Goal: Task Accomplishment & Management: Check status

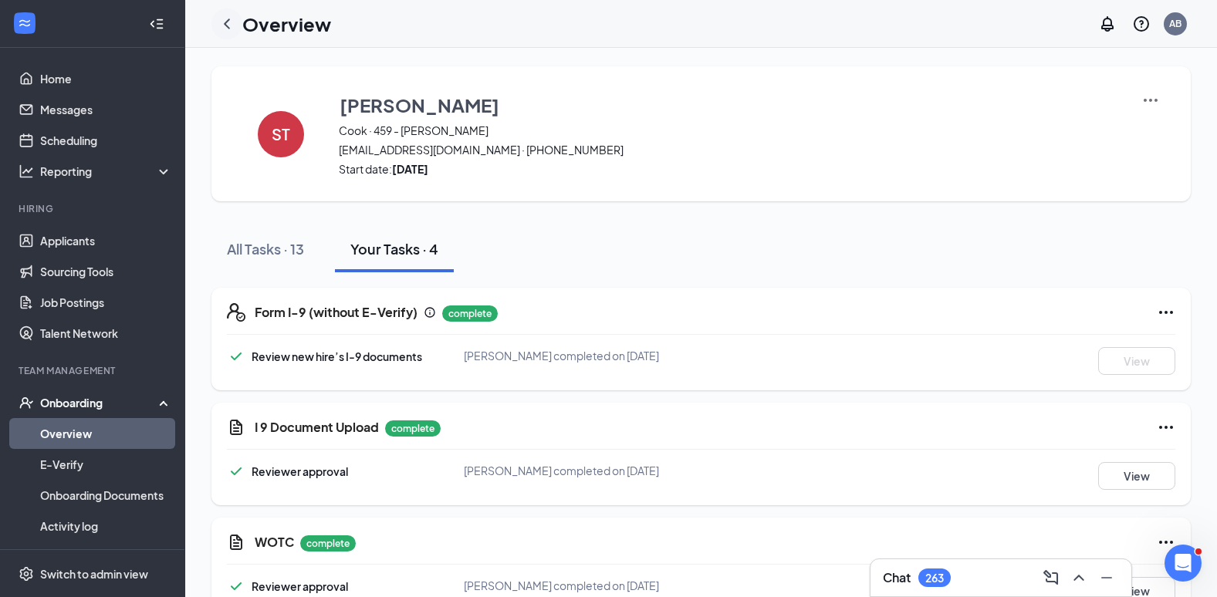
click at [227, 28] on icon "ChevronLeft" at bounding box center [227, 24] width 19 height 19
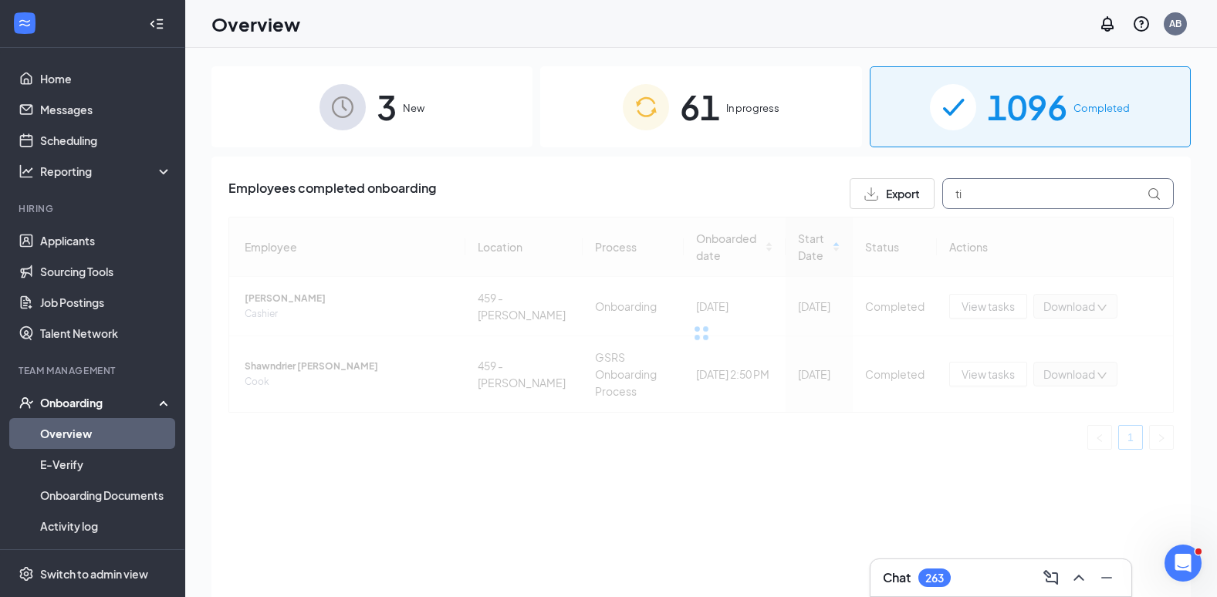
type input "t"
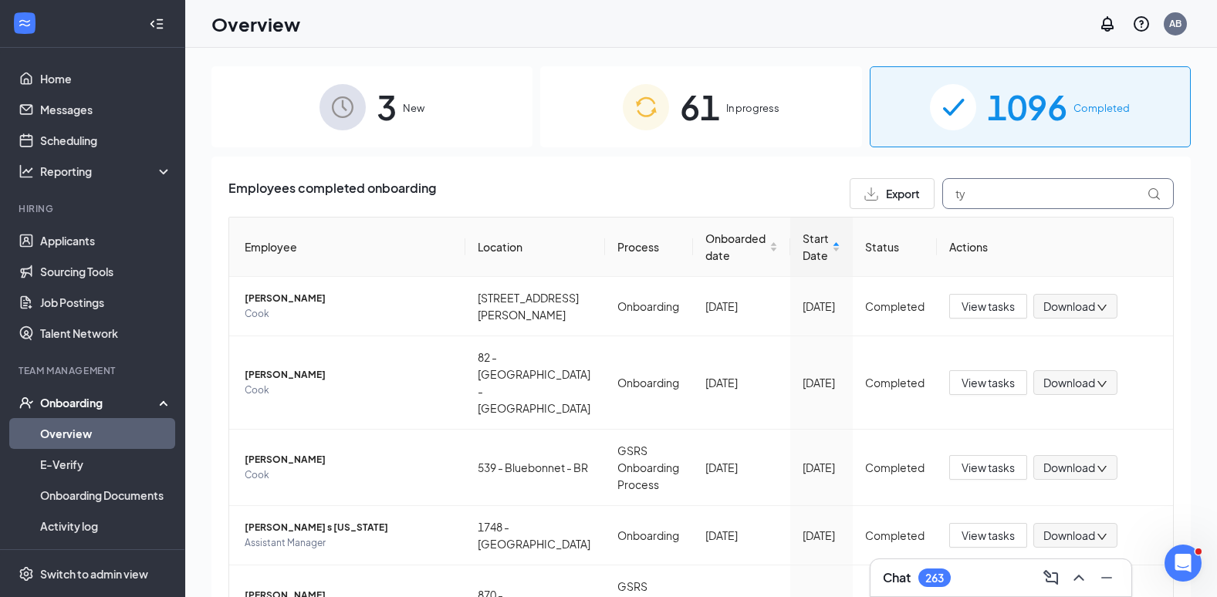
type input "t"
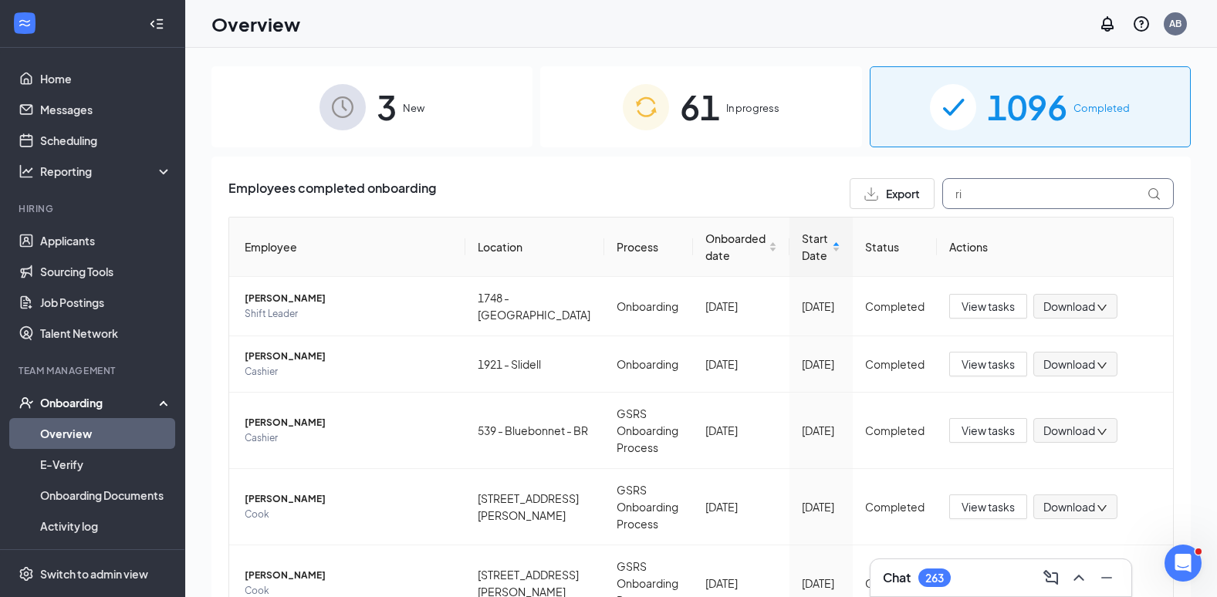
type input "r"
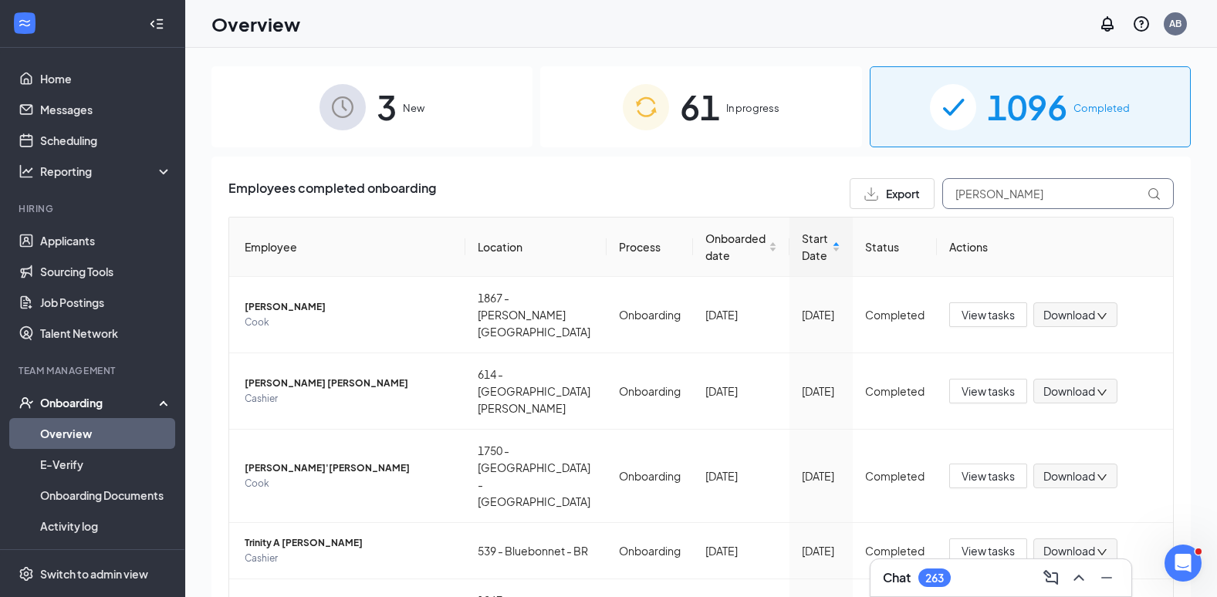
type input "[PERSON_NAME]"
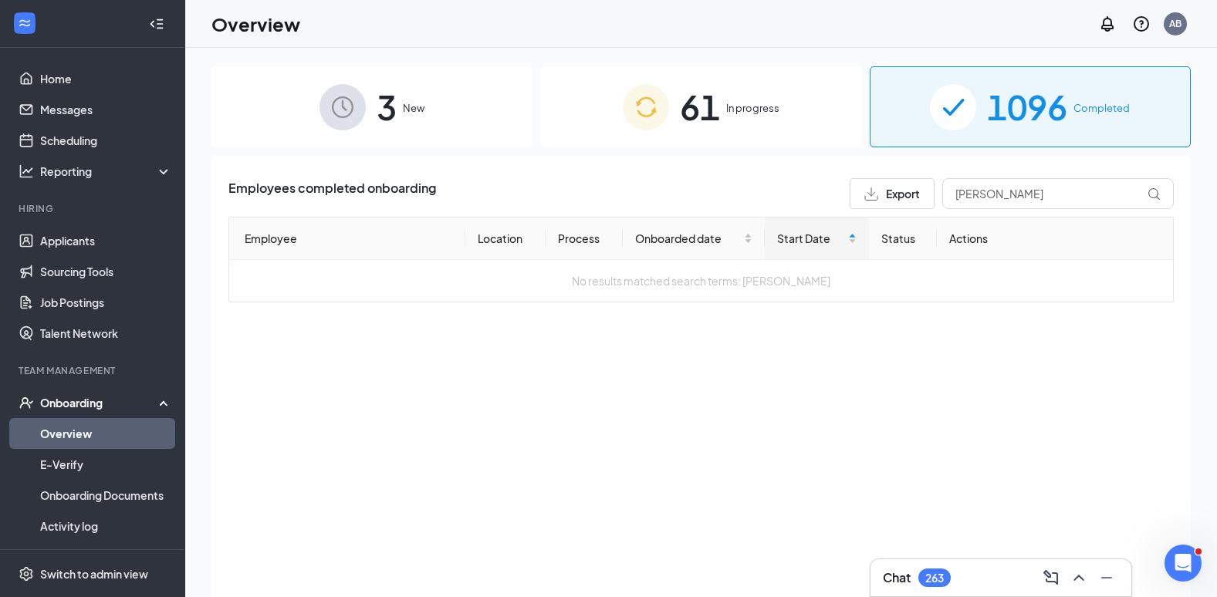
click at [988, 140] on div "1096 Completed" at bounding box center [1030, 106] width 321 height 81
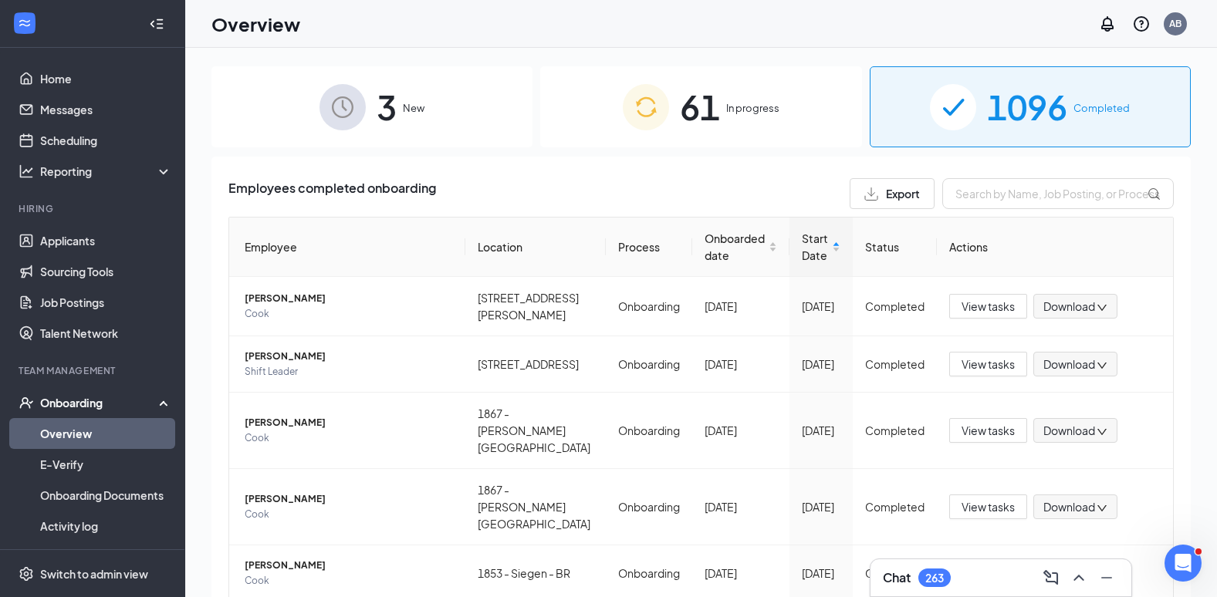
click at [783, 132] on div "61 In progress" at bounding box center [700, 106] width 321 height 81
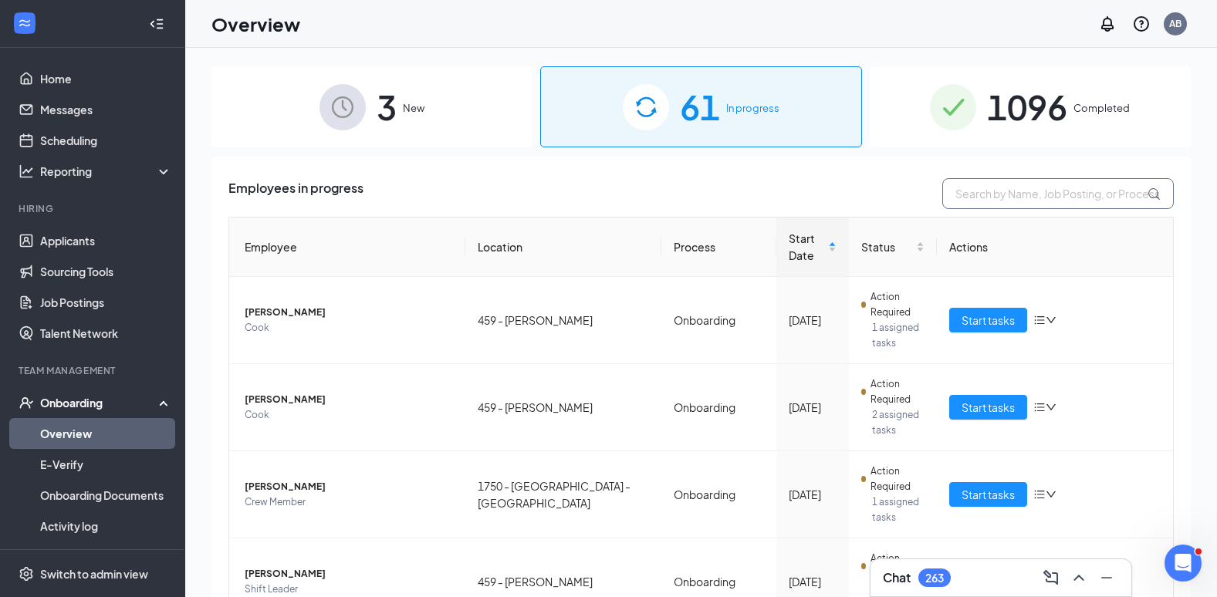
click at [1005, 202] on input "text" at bounding box center [1058, 193] width 232 height 31
type input "[PERSON_NAME]"
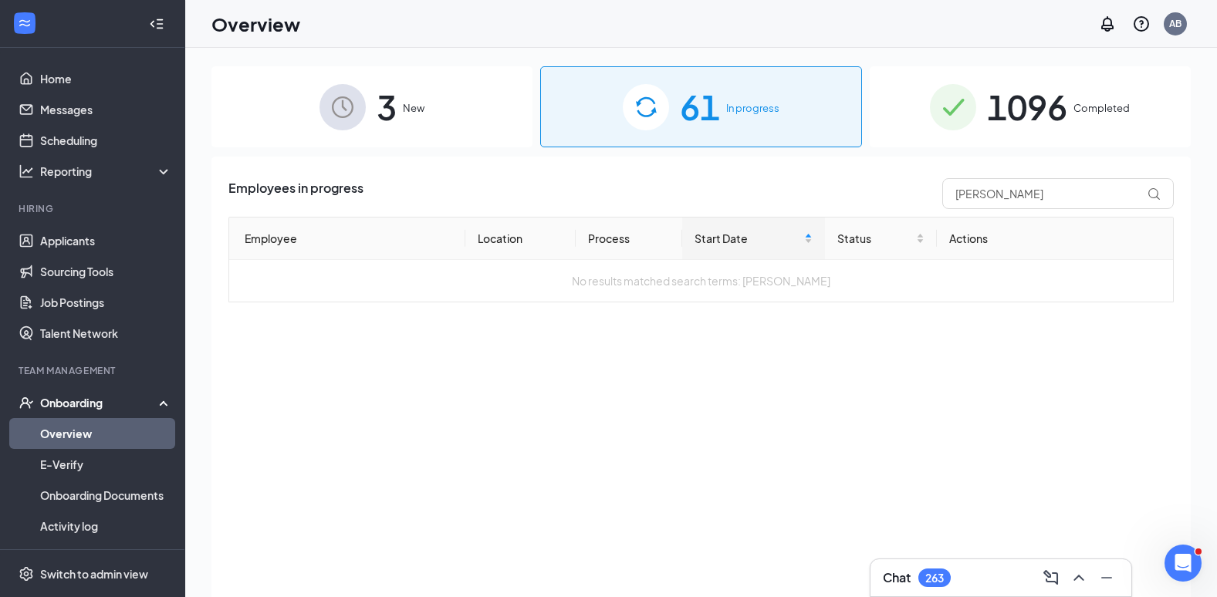
click at [918, 134] on div "1096 Completed" at bounding box center [1030, 106] width 321 height 81
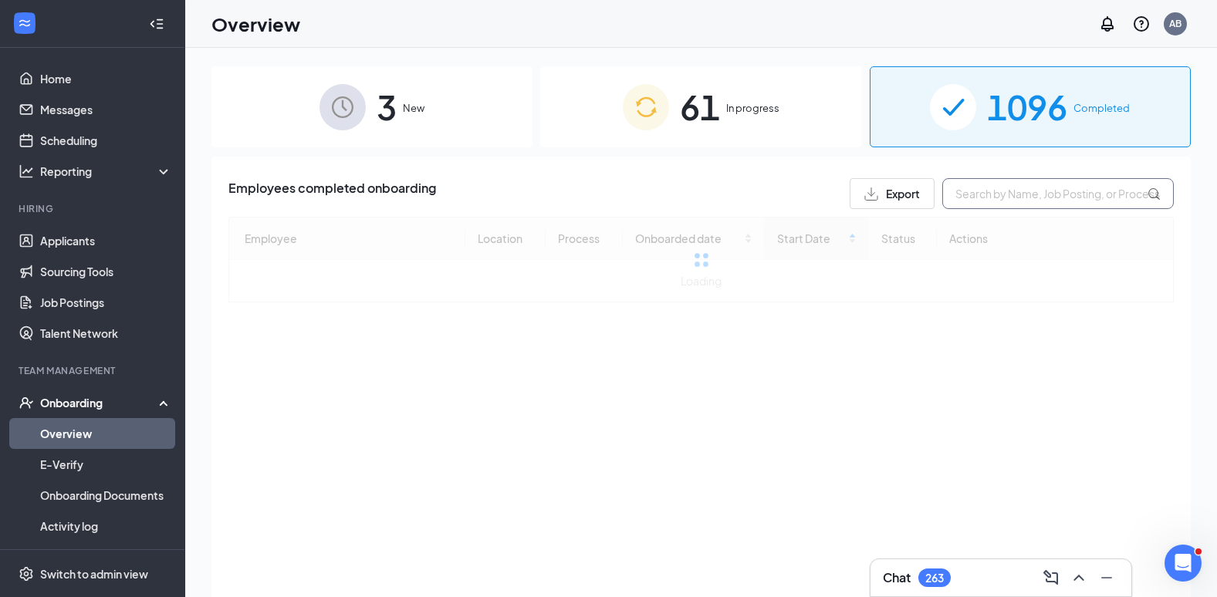
click at [991, 192] on input "text" at bounding box center [1058, 193] width 232 height 31
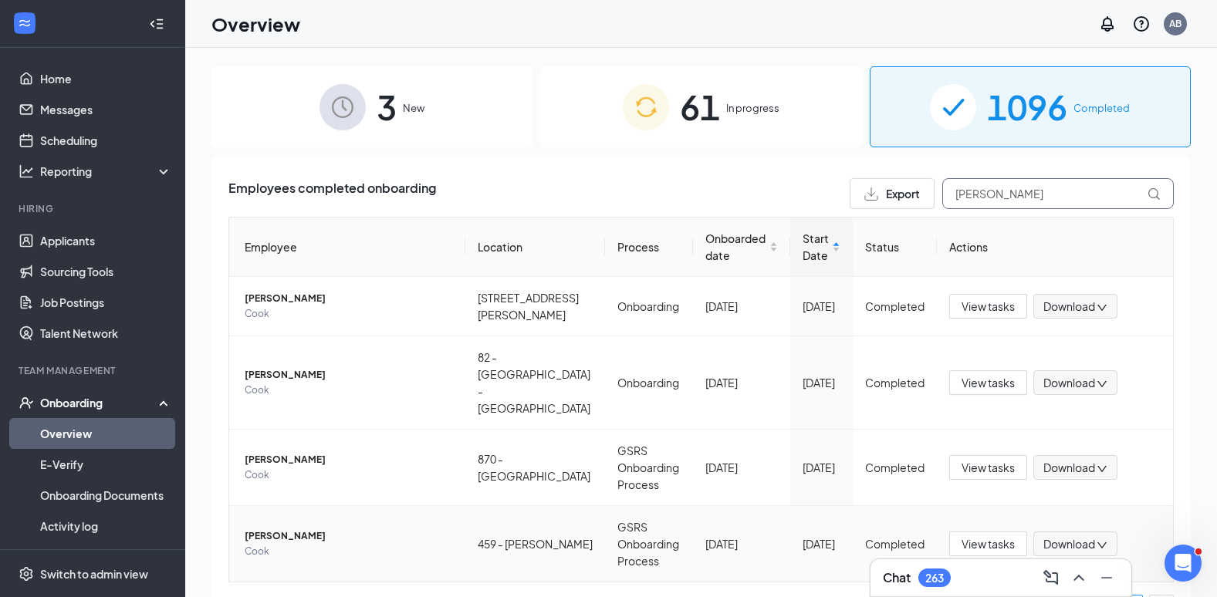
type input "[PERSON_NAME]"
click at [419, 544] on span "Cook" at bounding box center [349, 551] width 208 height 15
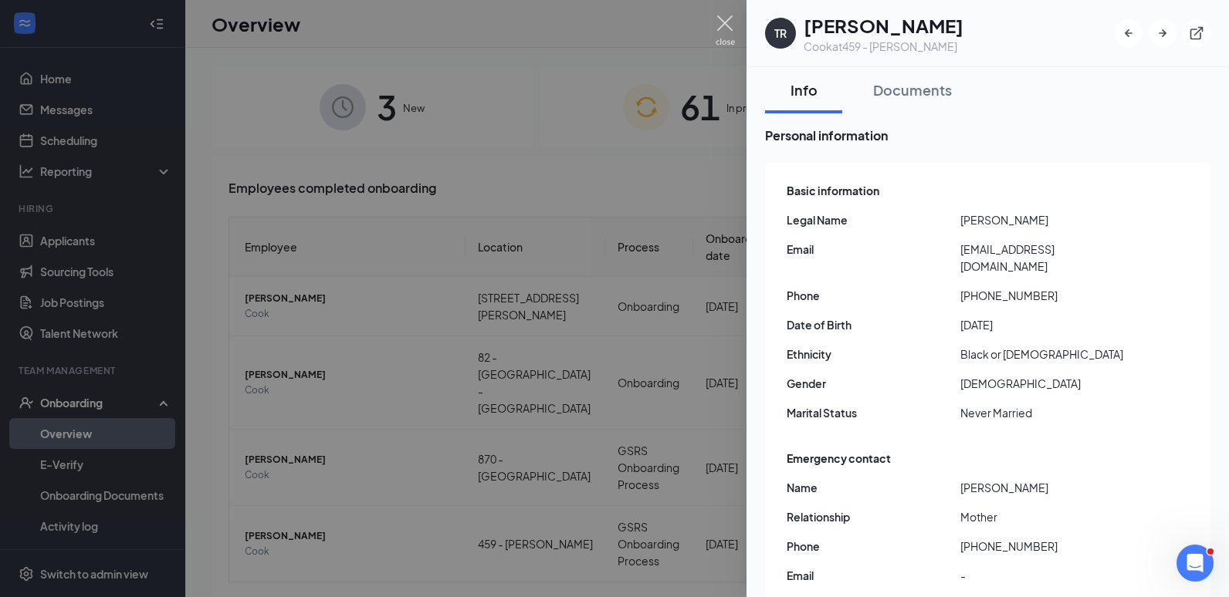
click at [725, 22] on img at bounding box center [724, 30] width 19 height 30
